Goal: Information Seeking & Learning: Learn about a topic

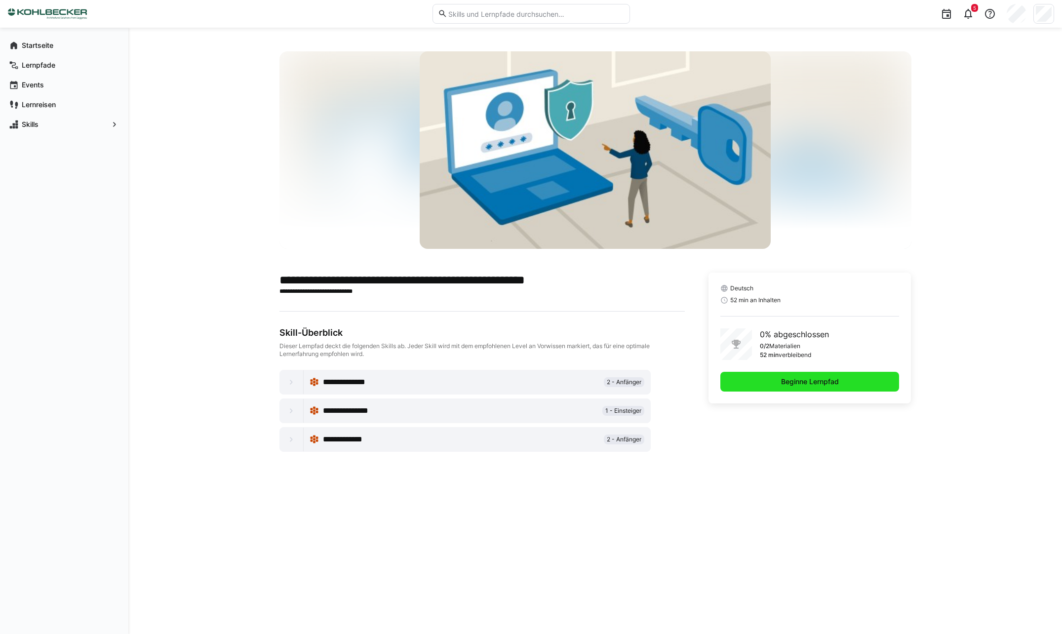
click at [750, 374] on span "Beginne Lernpfad" at bounding box center [809, 382] width 179 height 20
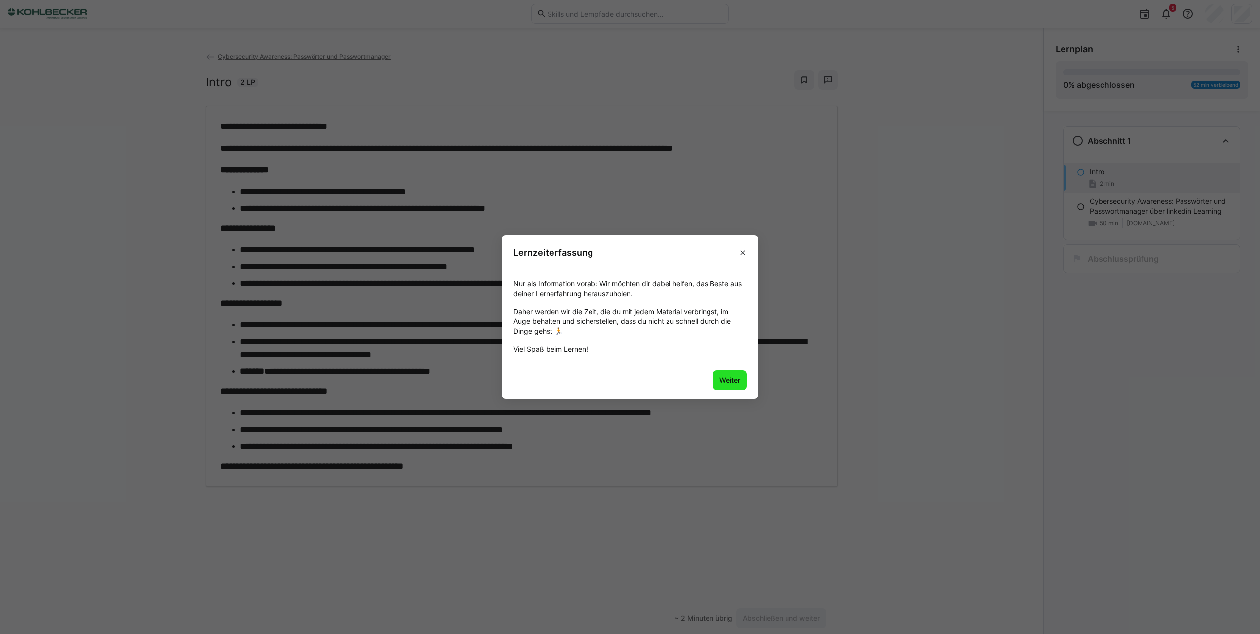
click at [729, 383] on span "Weiter" at bounding box center [730, 380] width 24 height 10
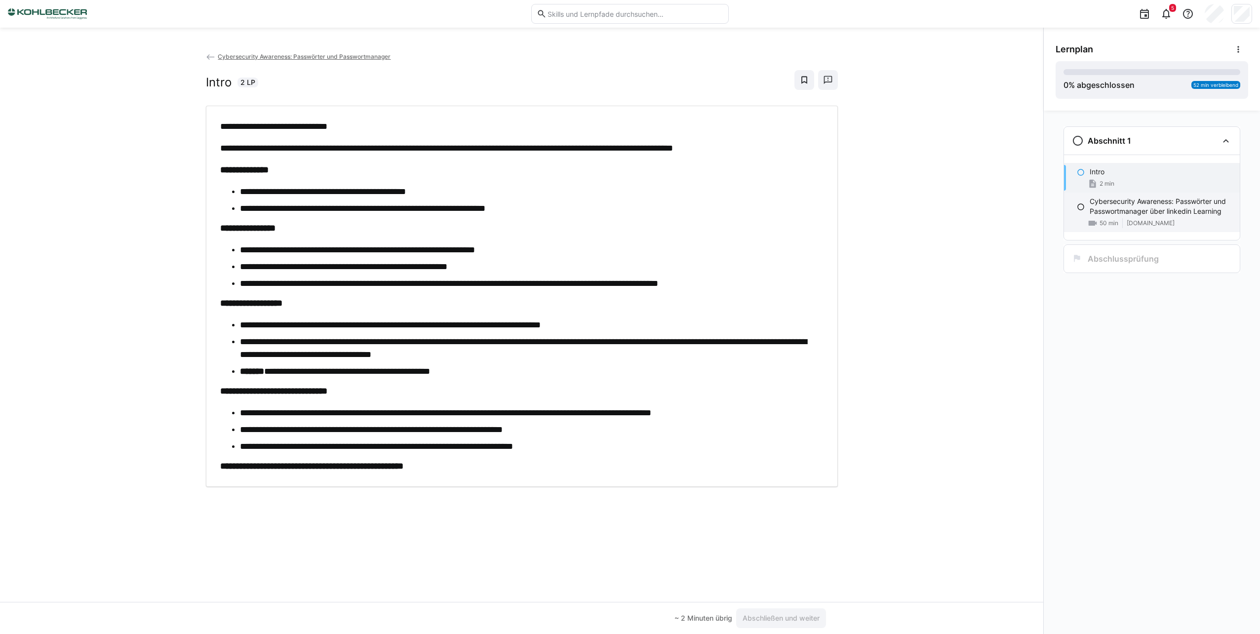
click at [1069, 222] on span "www.linkedin.com" at bounding box center [1151, 223] width 48 height 8
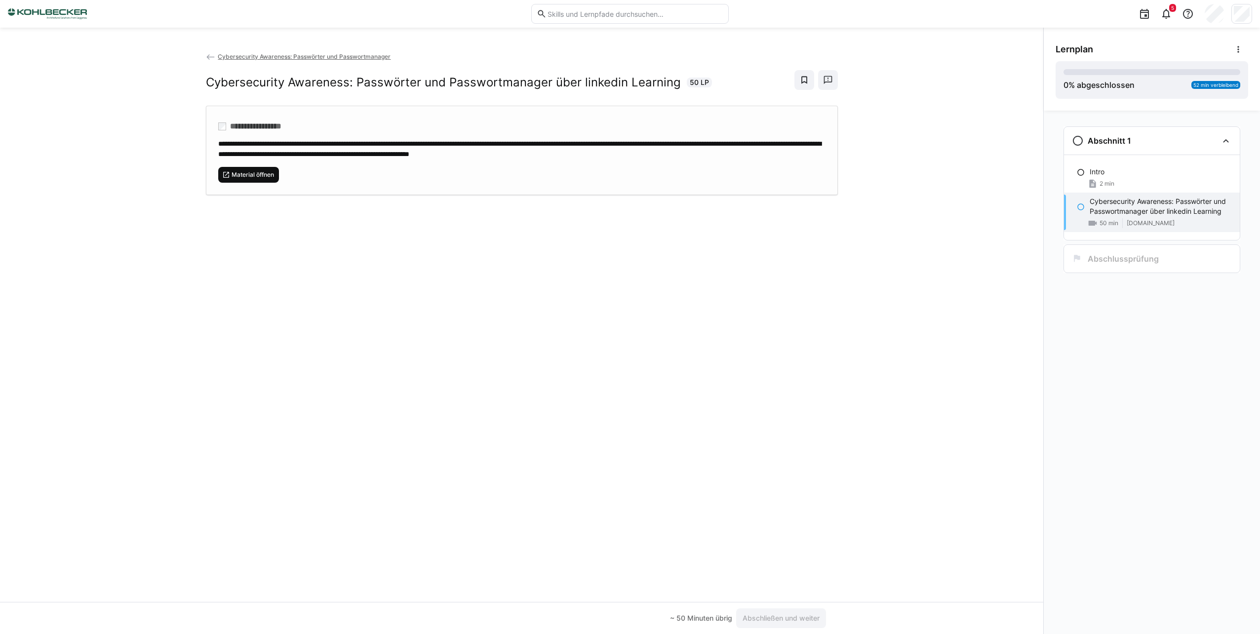
click at [235, 173] on span "Material öffnen" at bounding box center [253, 175] width 44 height 8
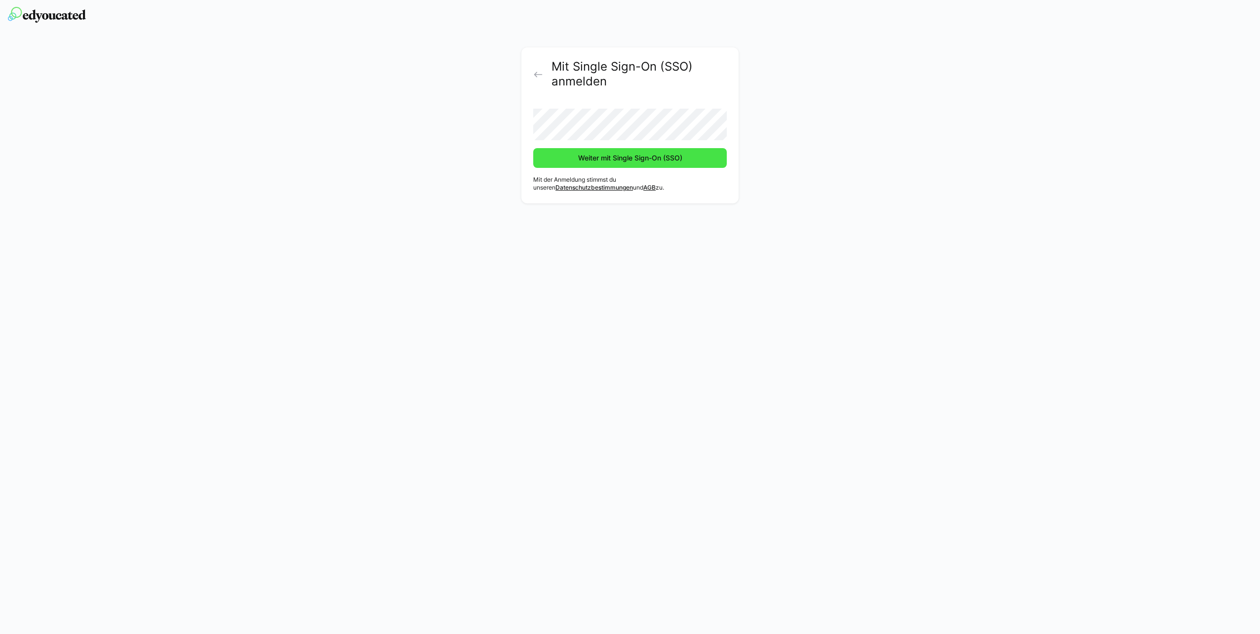
click at [637, 160] on span "Weiter mit Single Sign-On (SSO)" at bounding box center [630, 158] width 107 height 10
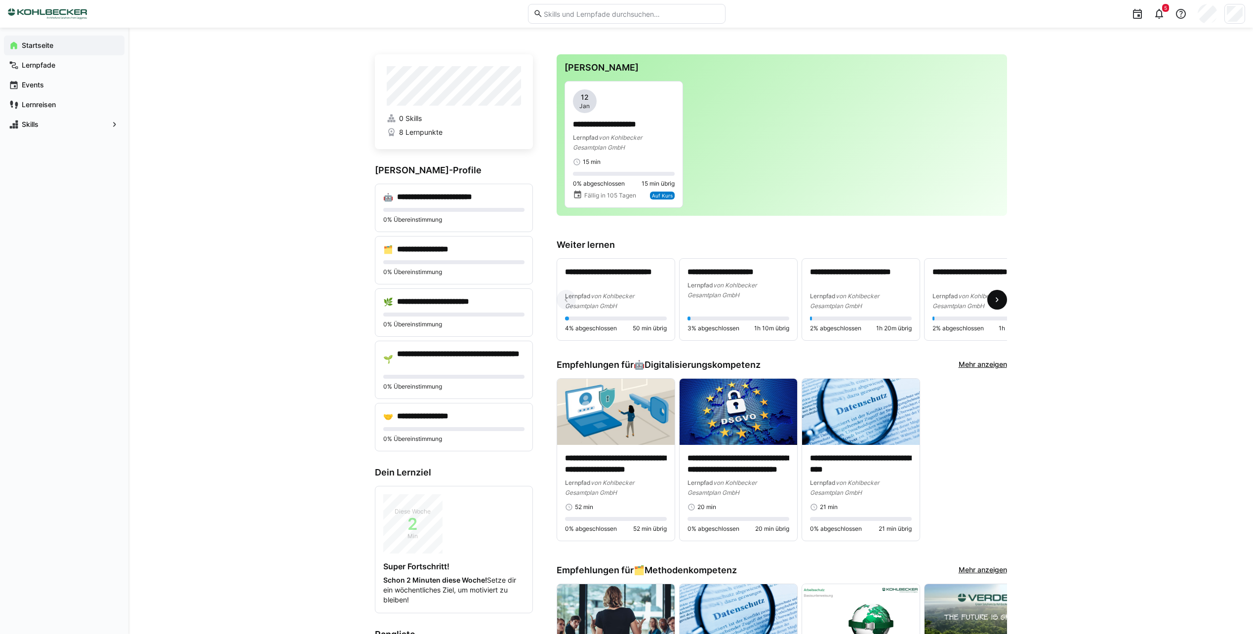
click at [995, 303] on eds-icon at bounding box center [997, 300] width 10 height 10
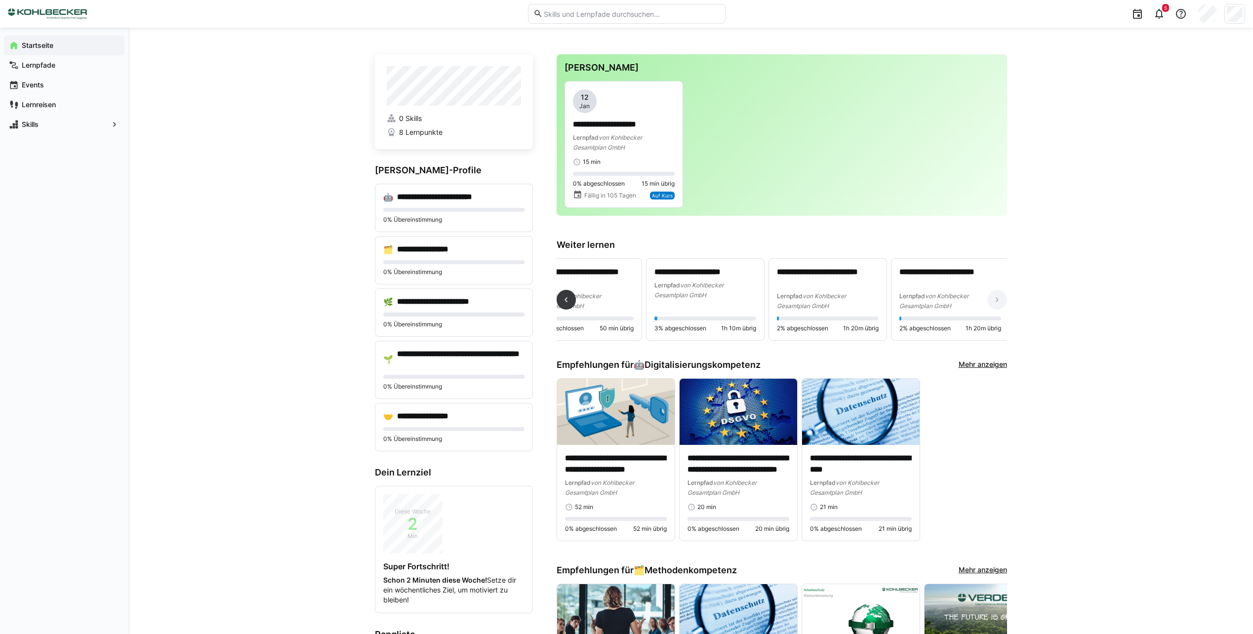
scroll to position [0, 36]
click at [563, 302] on eds-icon at bounding box center [566, 300] width 10 height 10
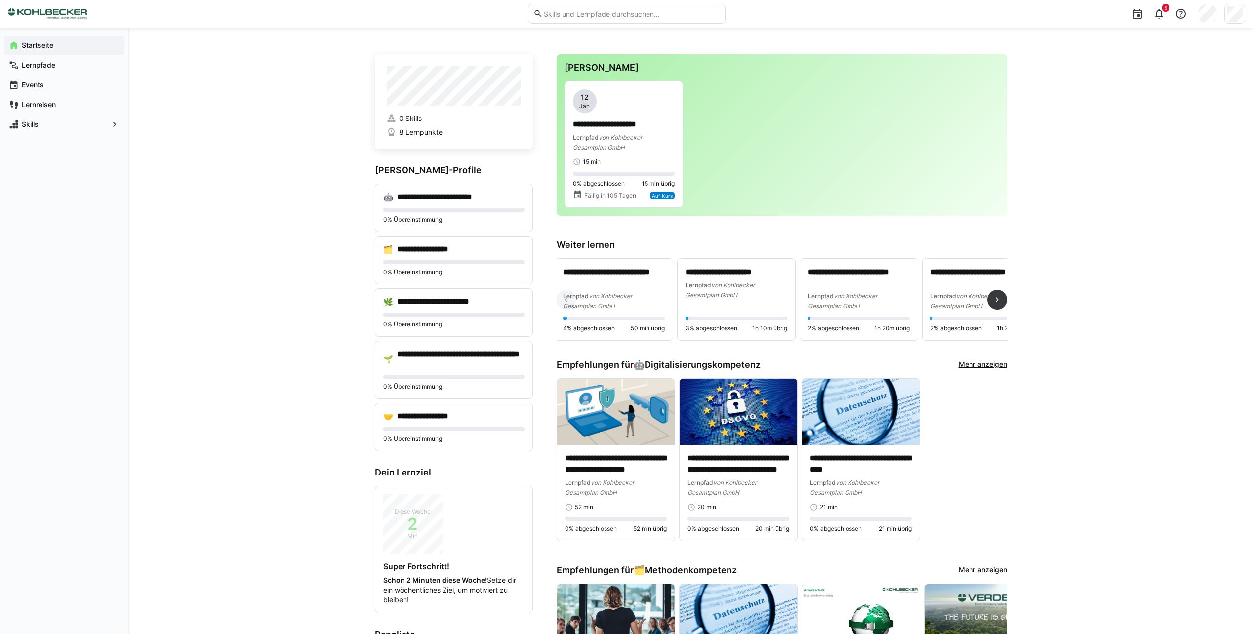
scroll to position [0, 0]
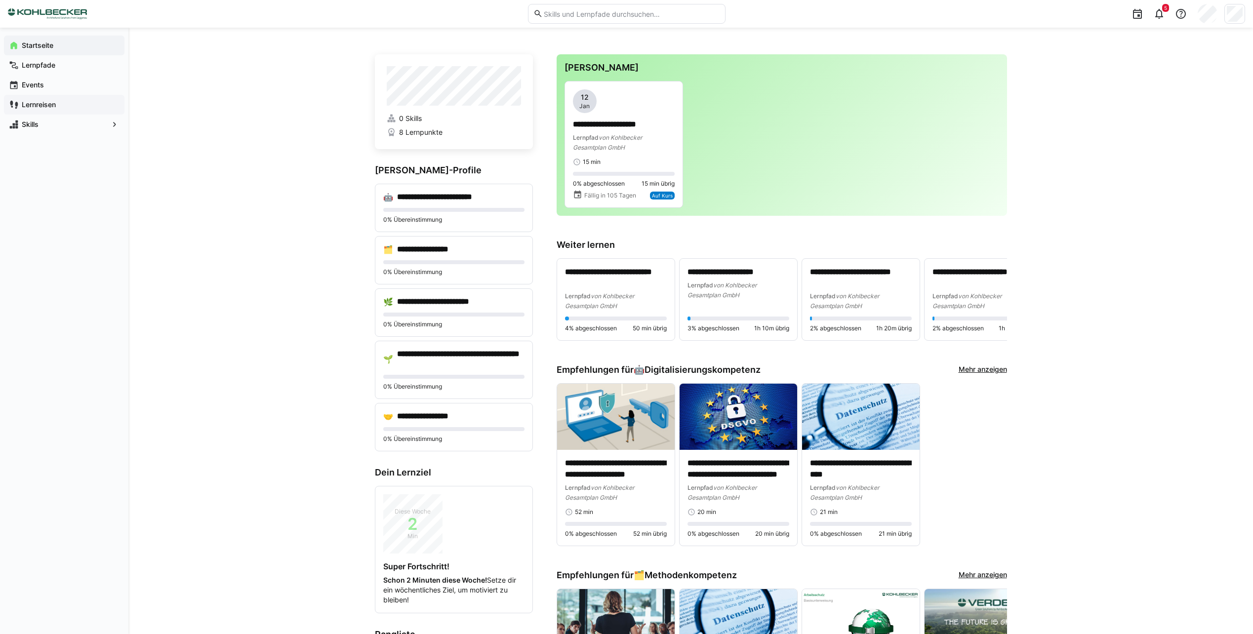
click at [58, 96] on div "Lernreisen" at bounding box center [64, 105] width 120 height 20
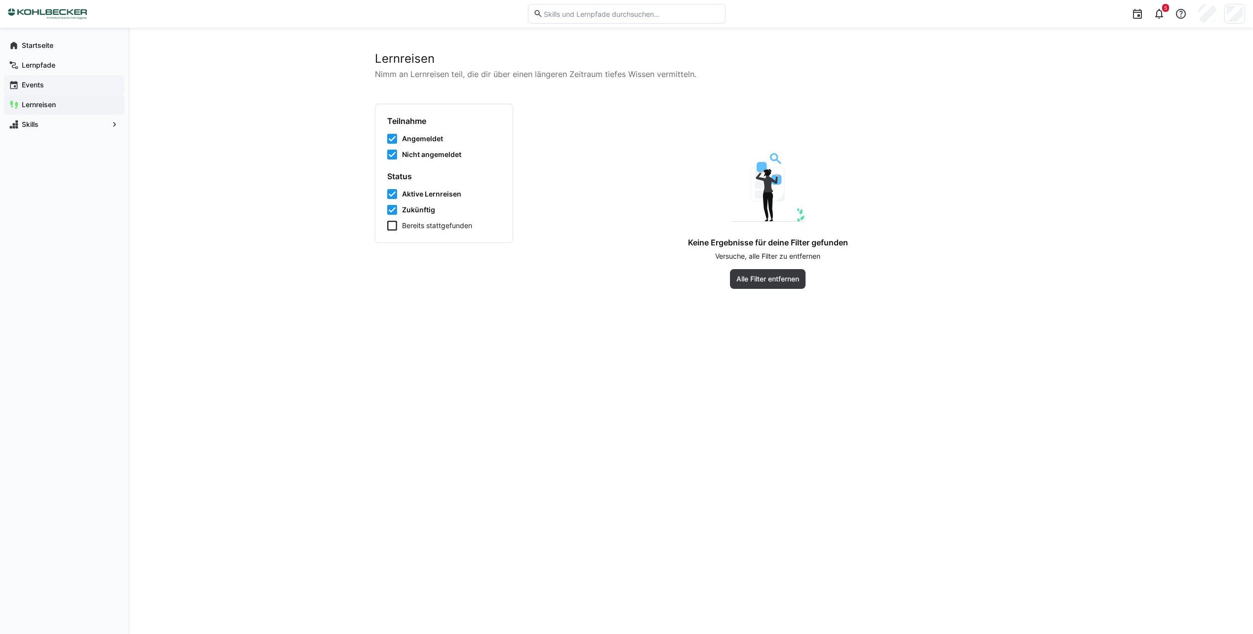
click at [61, 89] on span "Events" at bounding box center [69, 85] width 99 height 10
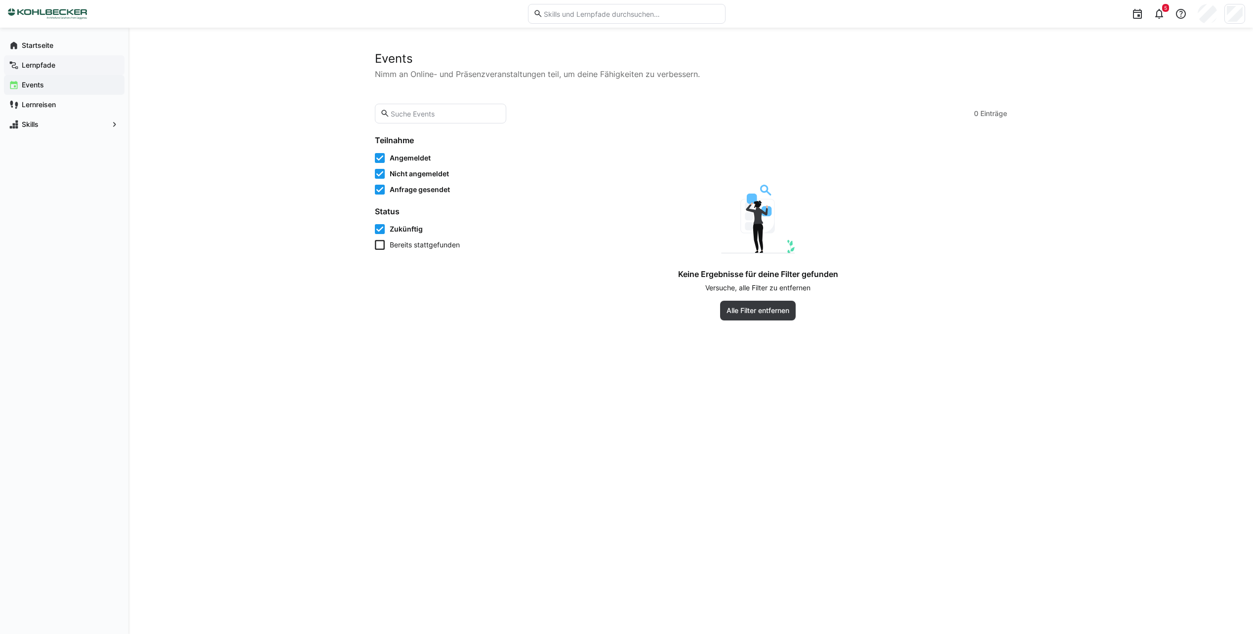
click at [60, 66] on span "Lernpfade" at bounding box center [69, 65] width 99 height 10
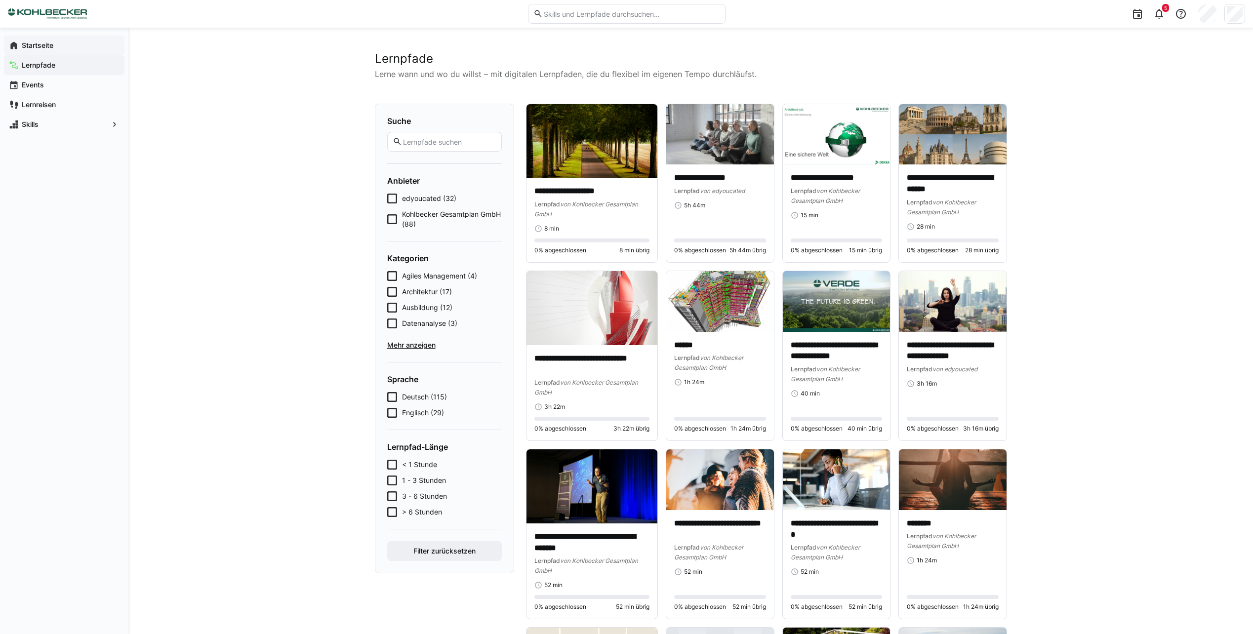
click at [0, 0] on app-navigation-label "Startseite" at bounding box center [0, 0] width 0 height 0
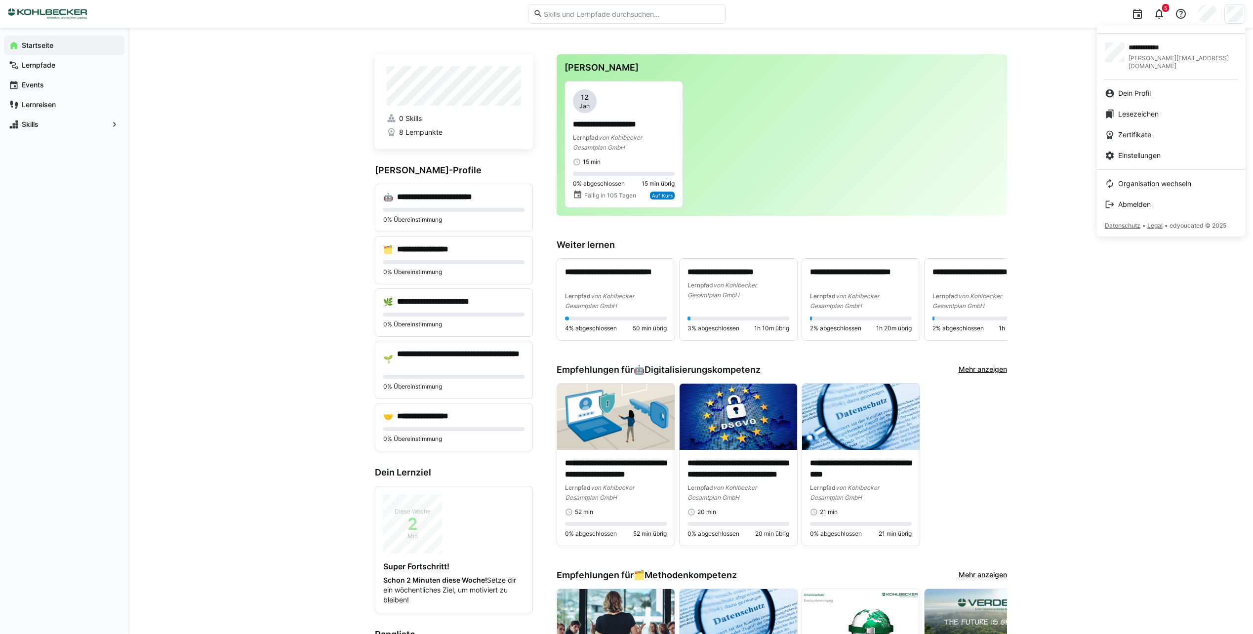
click at [1134, 375] on div at bounding box center [626, 317] width 1253 height 634
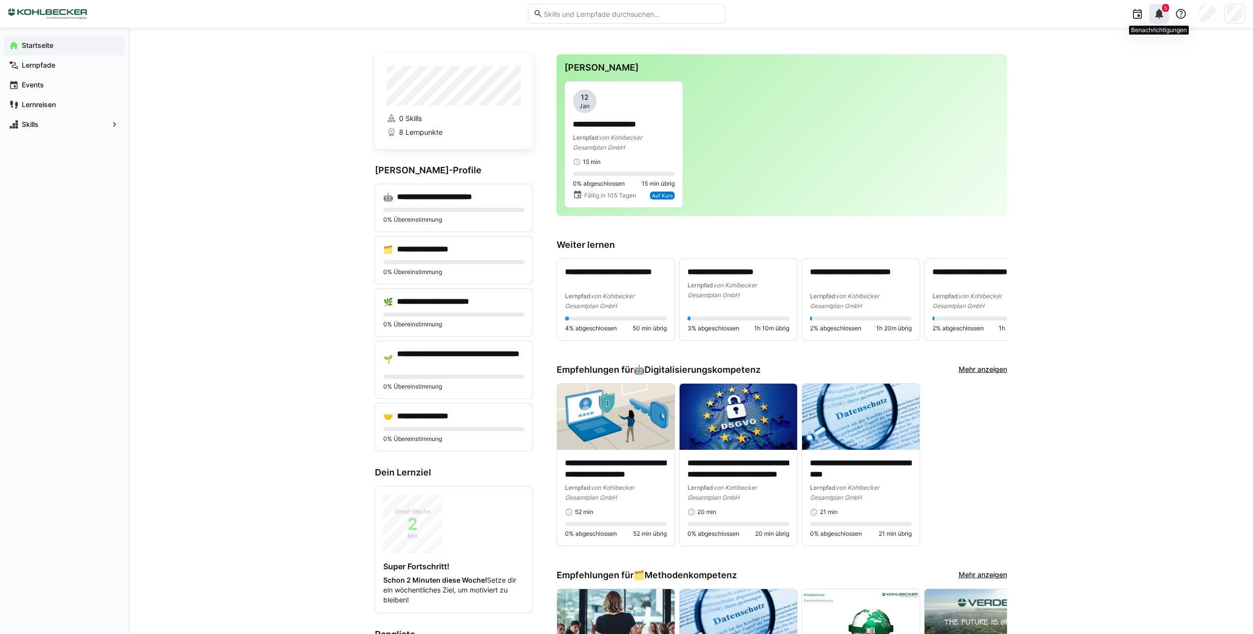
click at [1152, 18] on div "5" at bounding box center [1159, 14] width 20 height 20
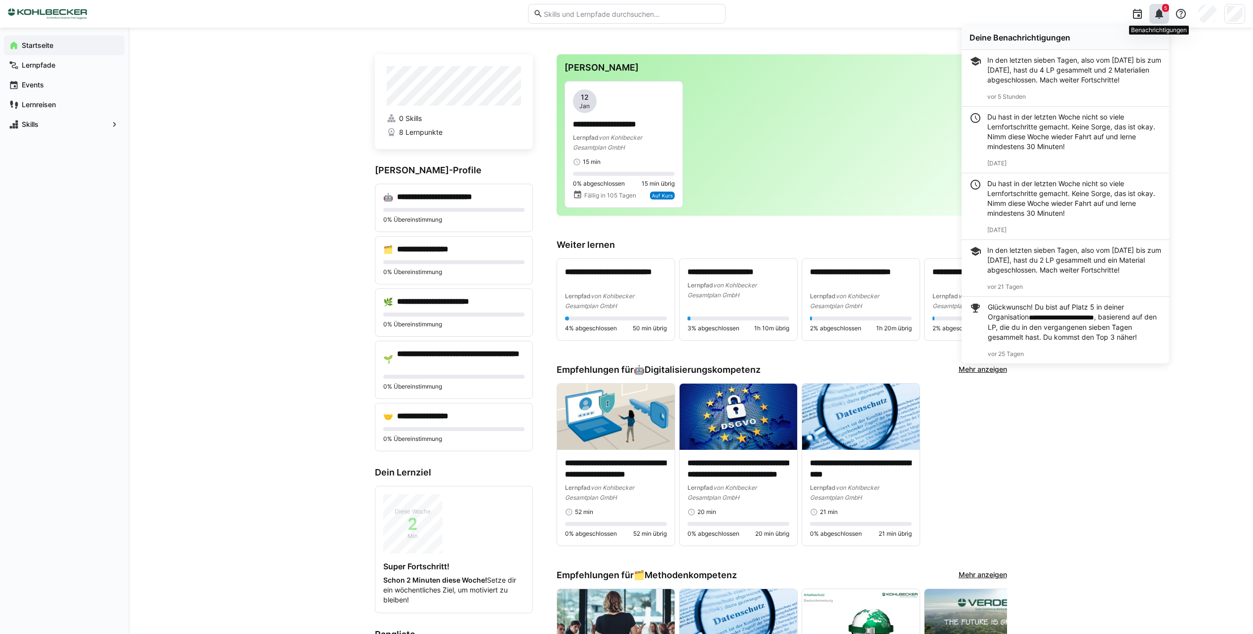
click at [1152, 18] on div "5" at bounding box center [1159, 14] width 20 height 20
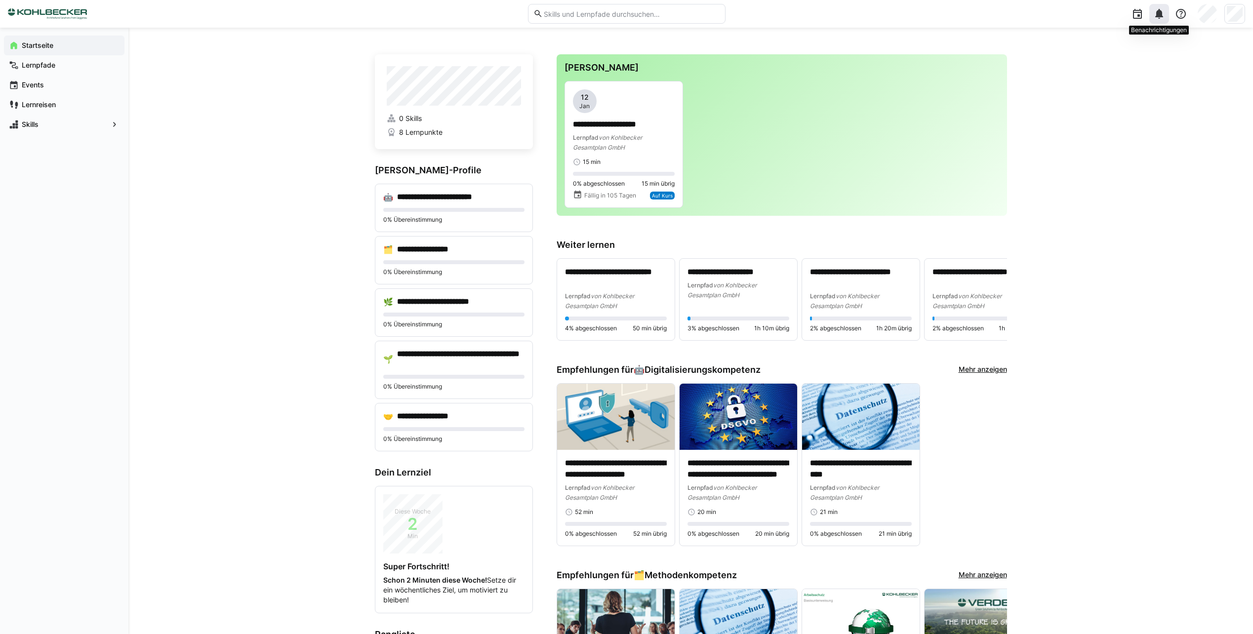
click at [1152, 18] on div at bounding box center [1159, 14] width 20 height 20
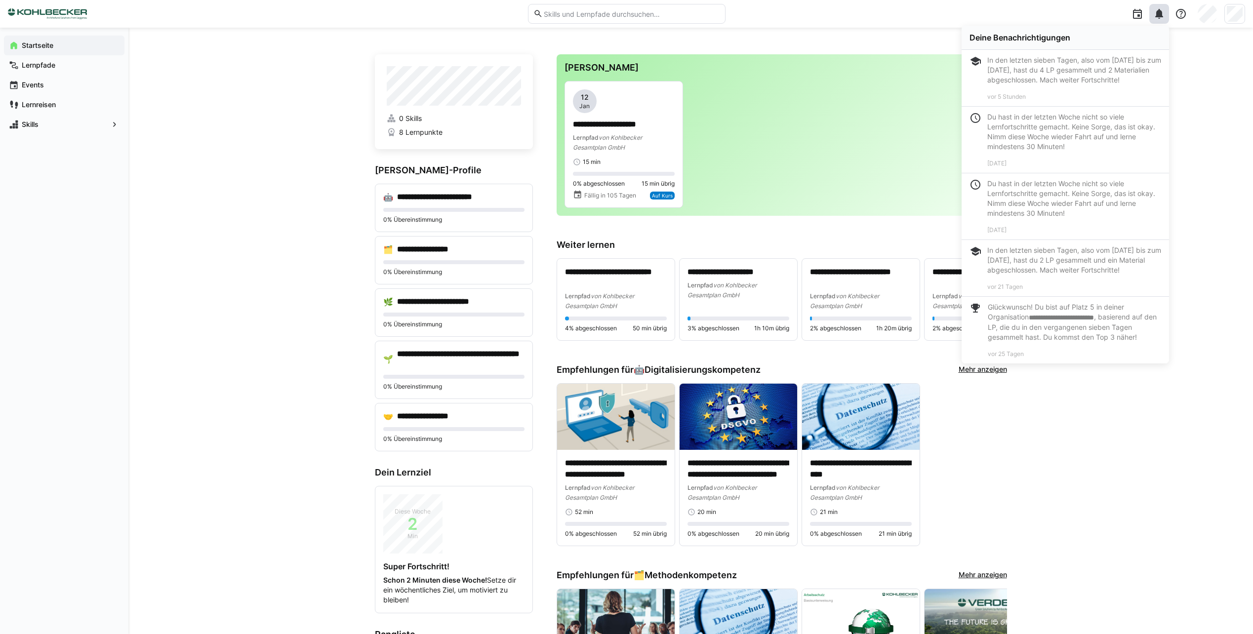
click at [987, 57] on div "In den letzten sieben Tagen, also vom 22.09.2025 bis zum 29.09.2025, hast du 4 …" at bounding box center [1065, 77] width 192 height 45
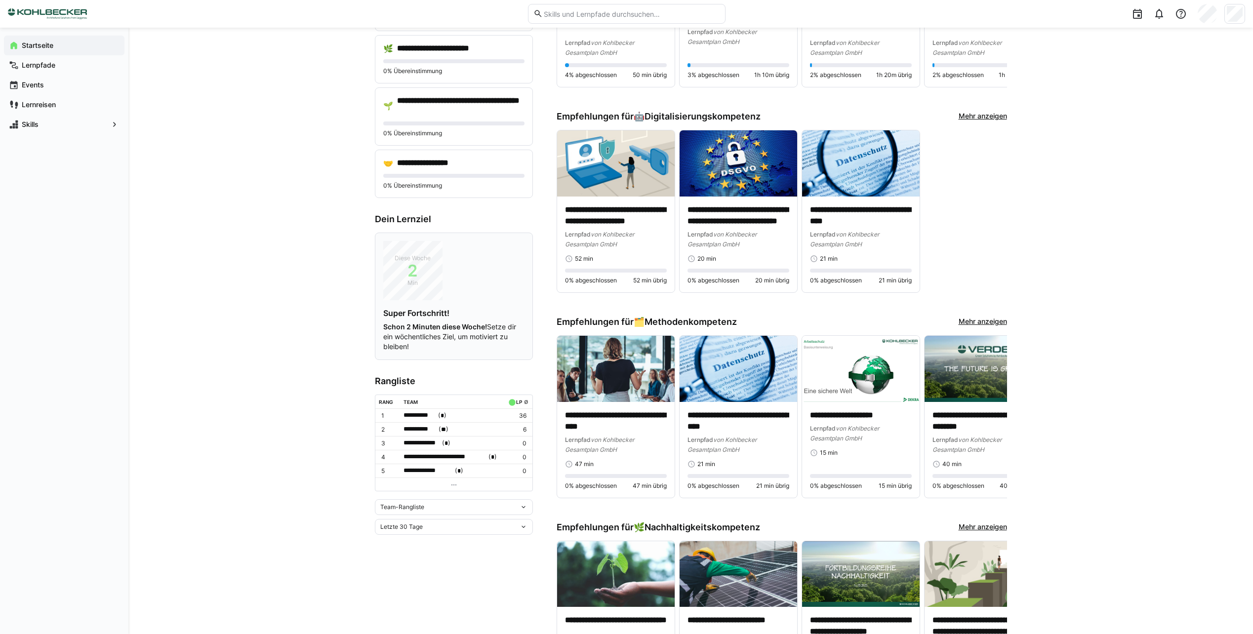
scroll to position [296, 0]
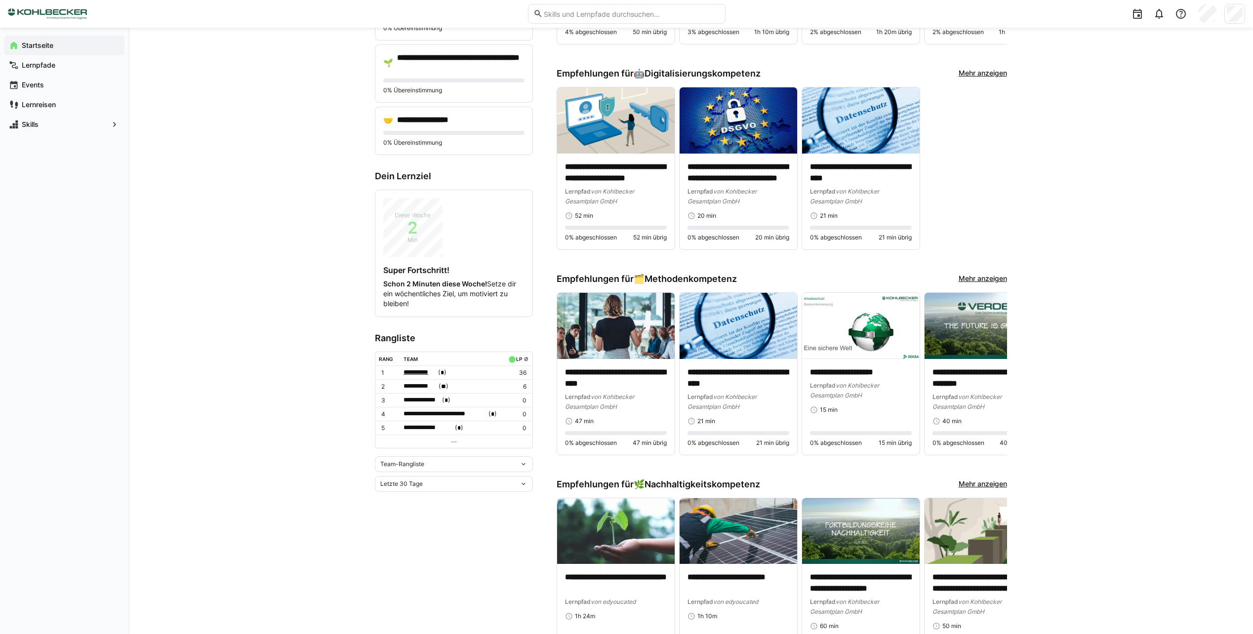
click at [424, 375] on span "**********" at bounding box center [419, 372] width 33 height 10
click at [303, 336] on div at bounding box center [626, 317] width 1253 height 634
click at [24, 100] on span "Lernreisen" at bounding box center [69, 105] width 99 height 10
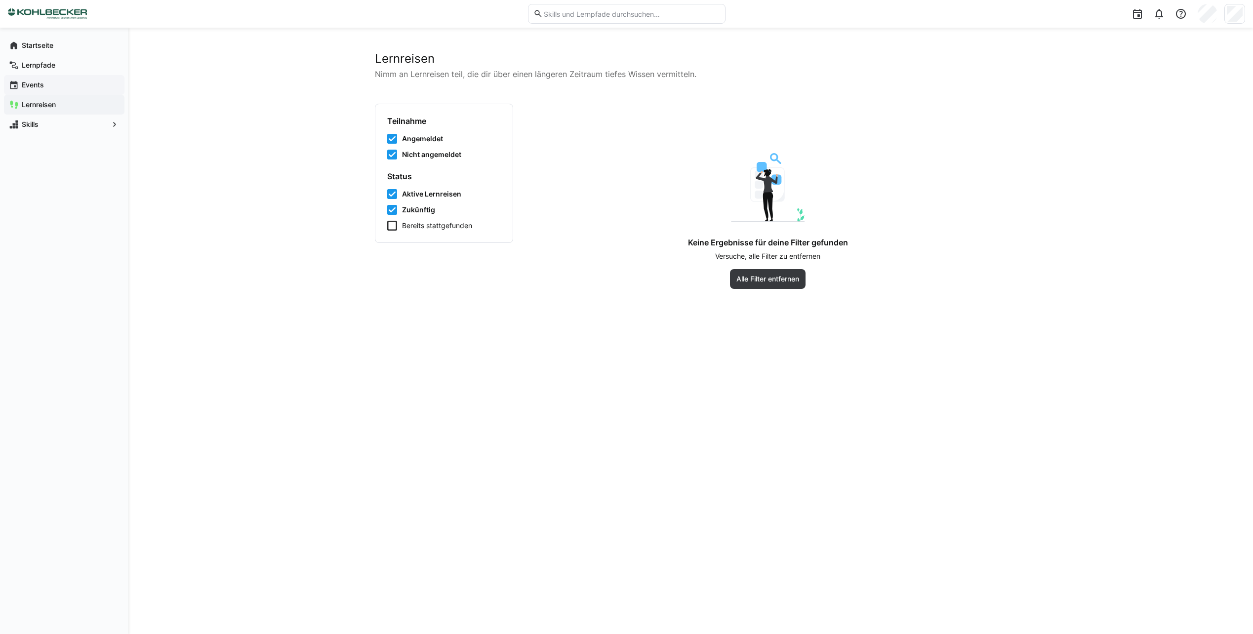
click at [56, 85] on span "Events" at bounding box center [69, 85] width 99 height 10
